Goal: Contribute content

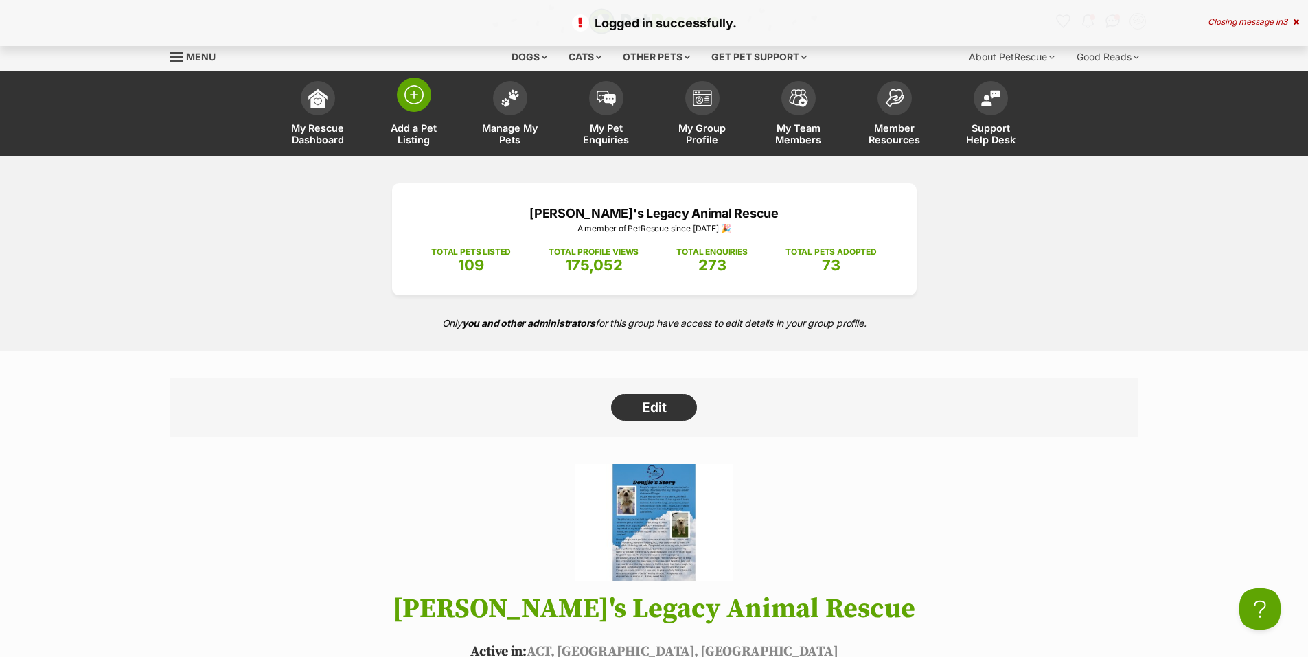
click at [414, 96] on img at bounding box center [413, 94] width 19 height 19
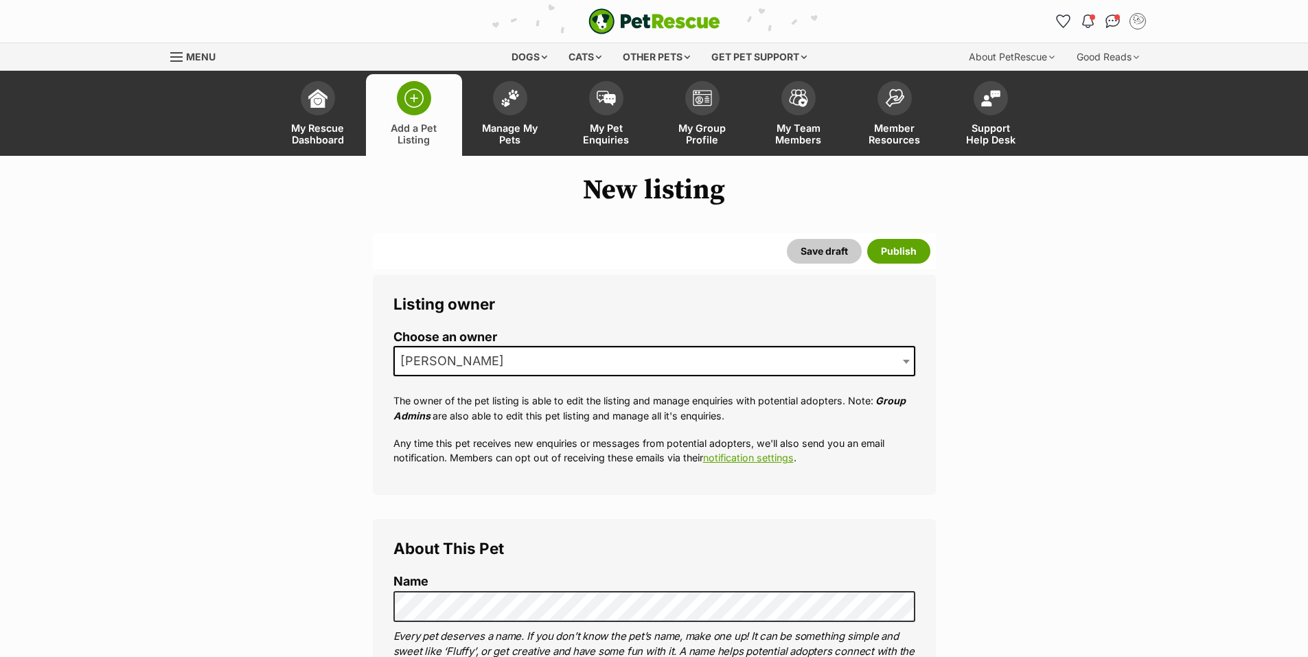
scroll to position [252, 0]
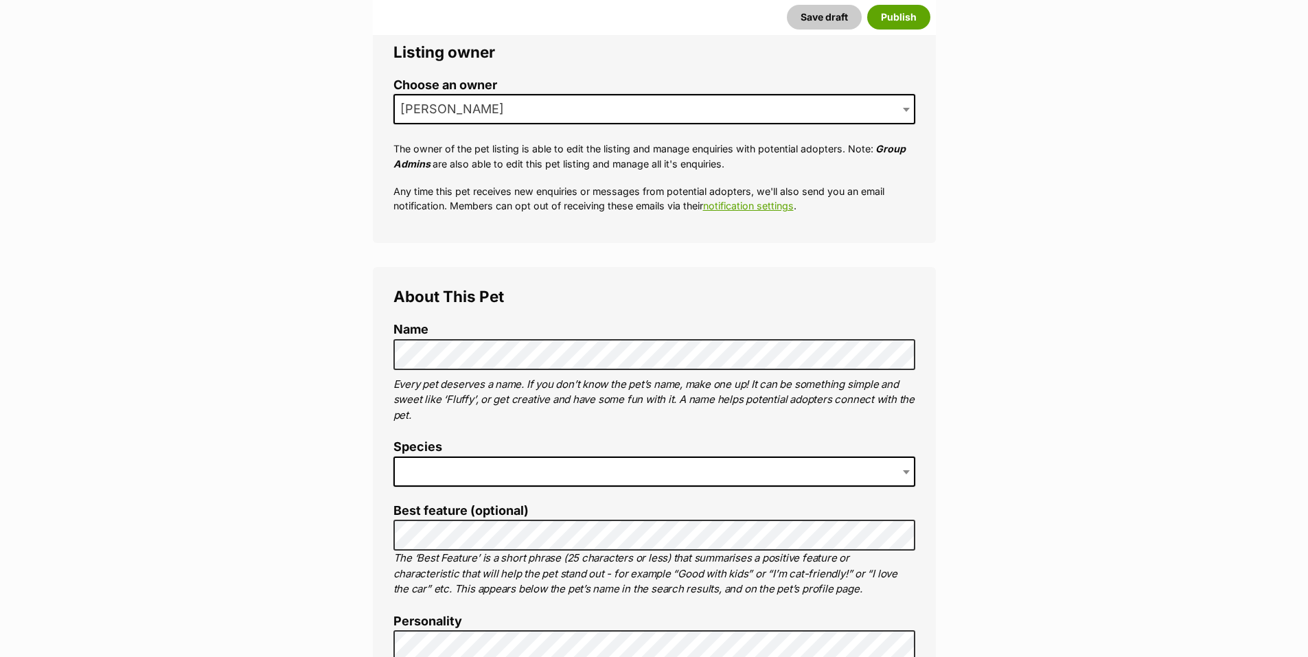
click at [557, 472] on span at bounding box center [654, 471] width 522 height 30
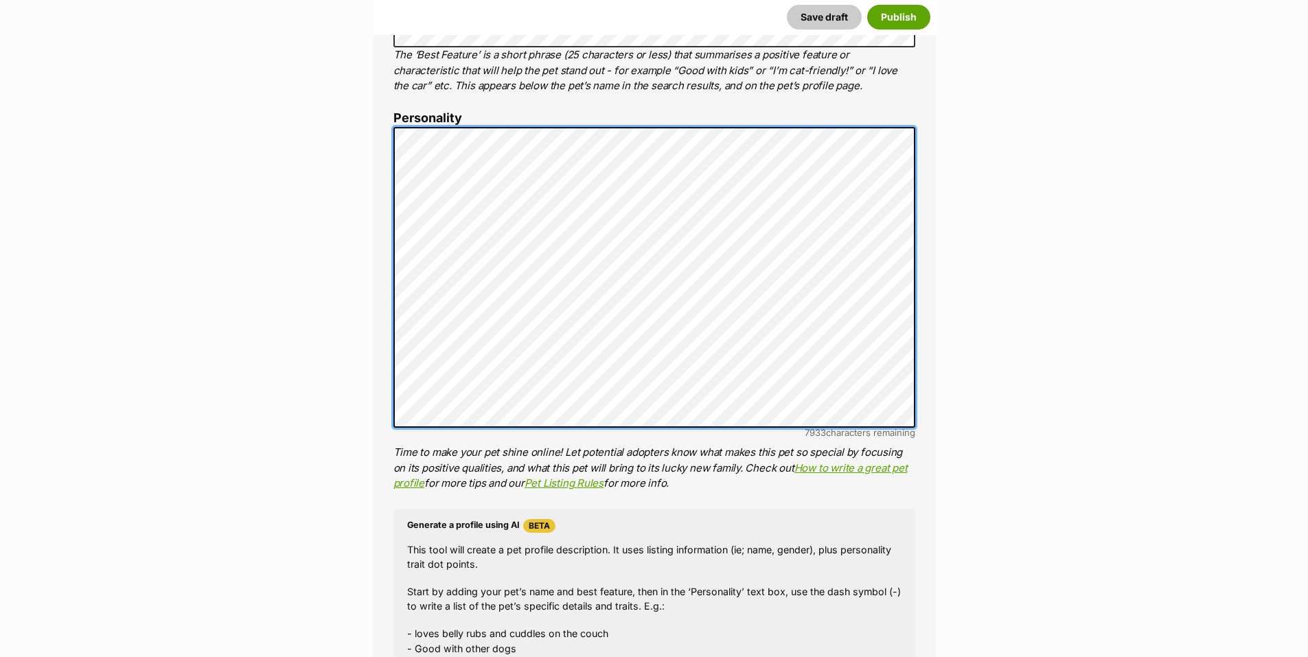
scroll to position [1007, 0]
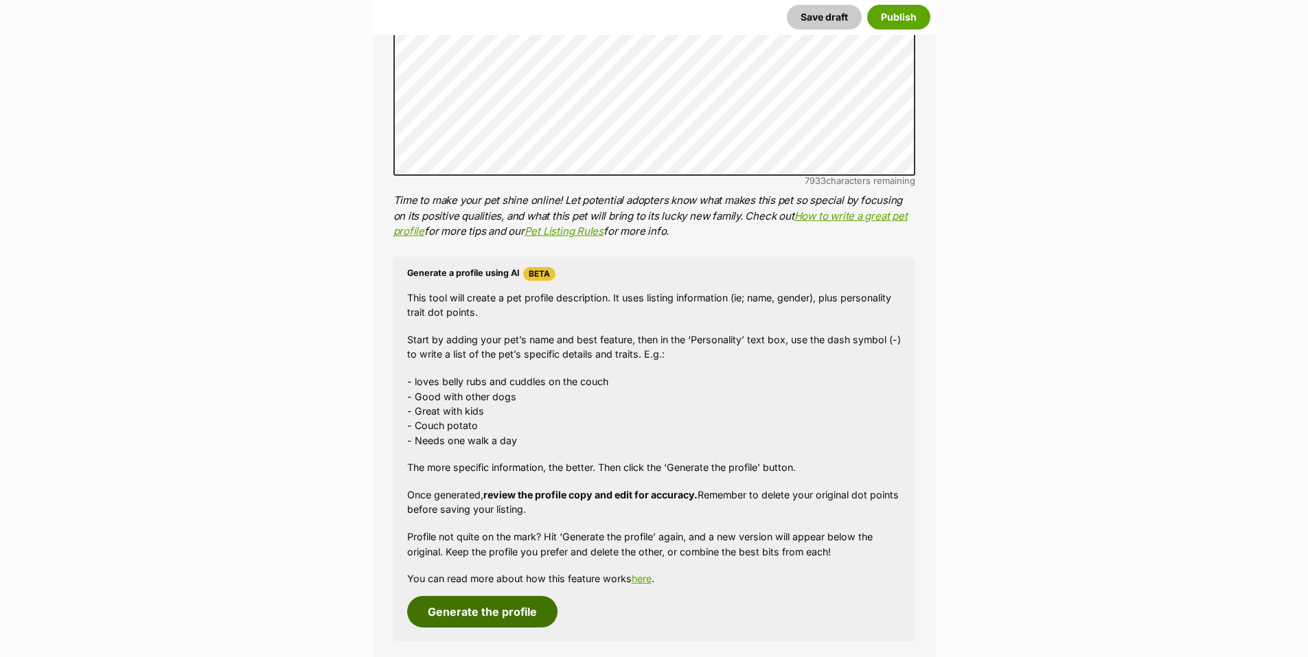
click at [480, 626] on button "Generate the profile" at bounding box center [482, 612] width 150 height 32
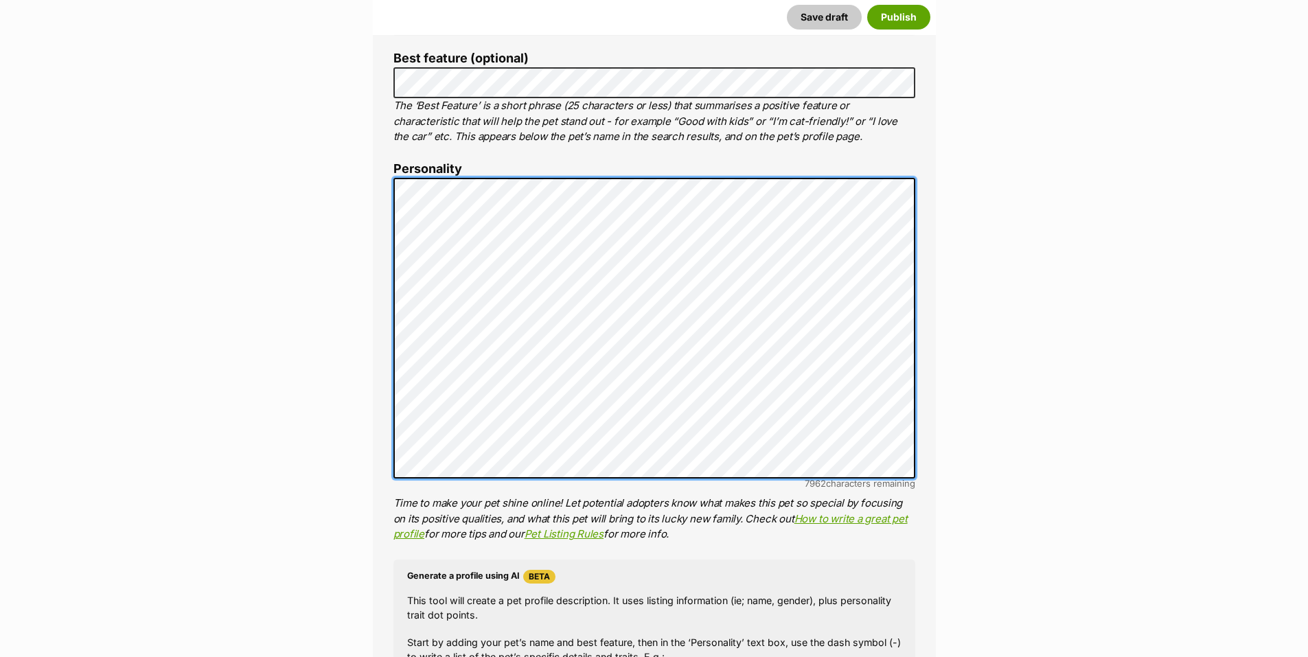
scroll to position [1207, 0]
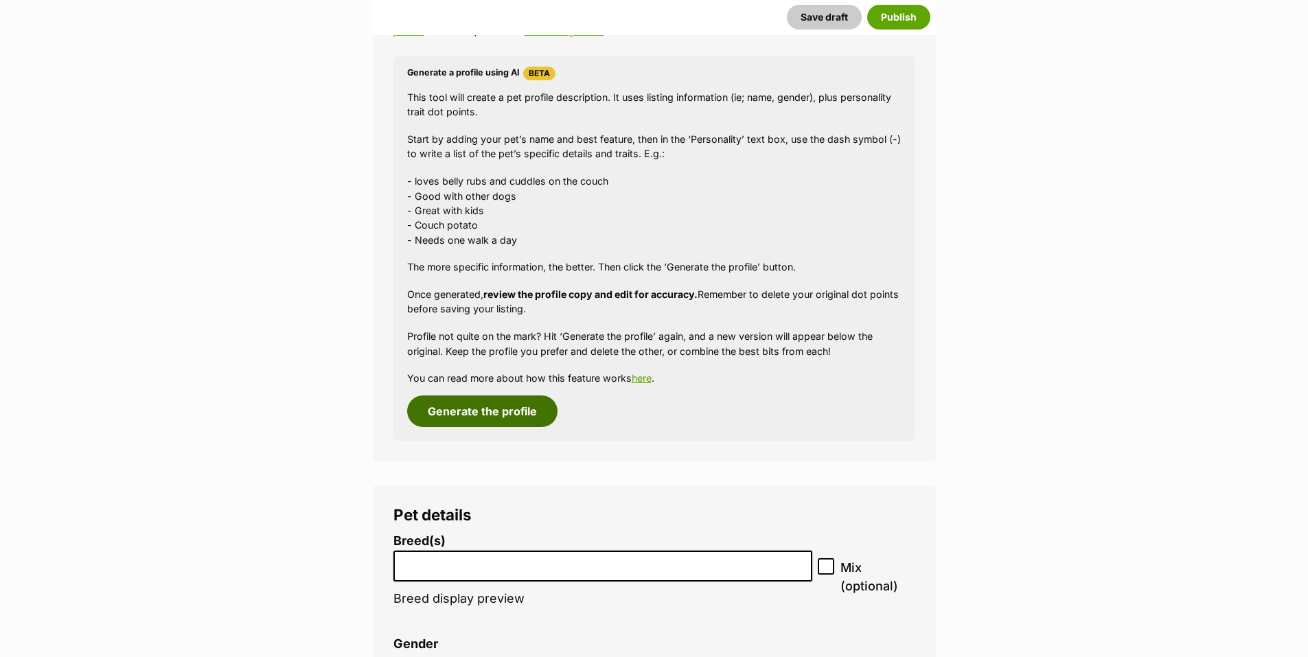
click at [481, 412] on button "Generate the profile" at bounding box center [482, 411] width 150 height 32
click at [504, 410] on button "Generate the profile" at bounding box center [482, 411] width 150 height 32
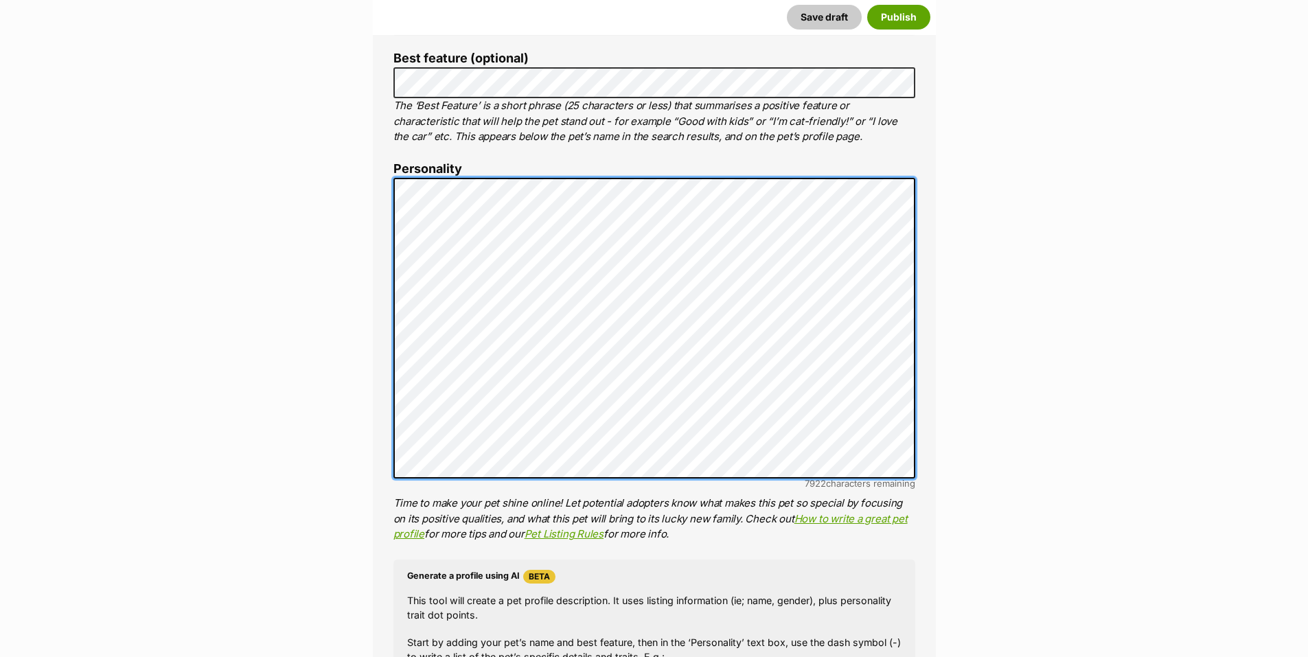
scroll to position [100, 0]
